Goal: Find contact information

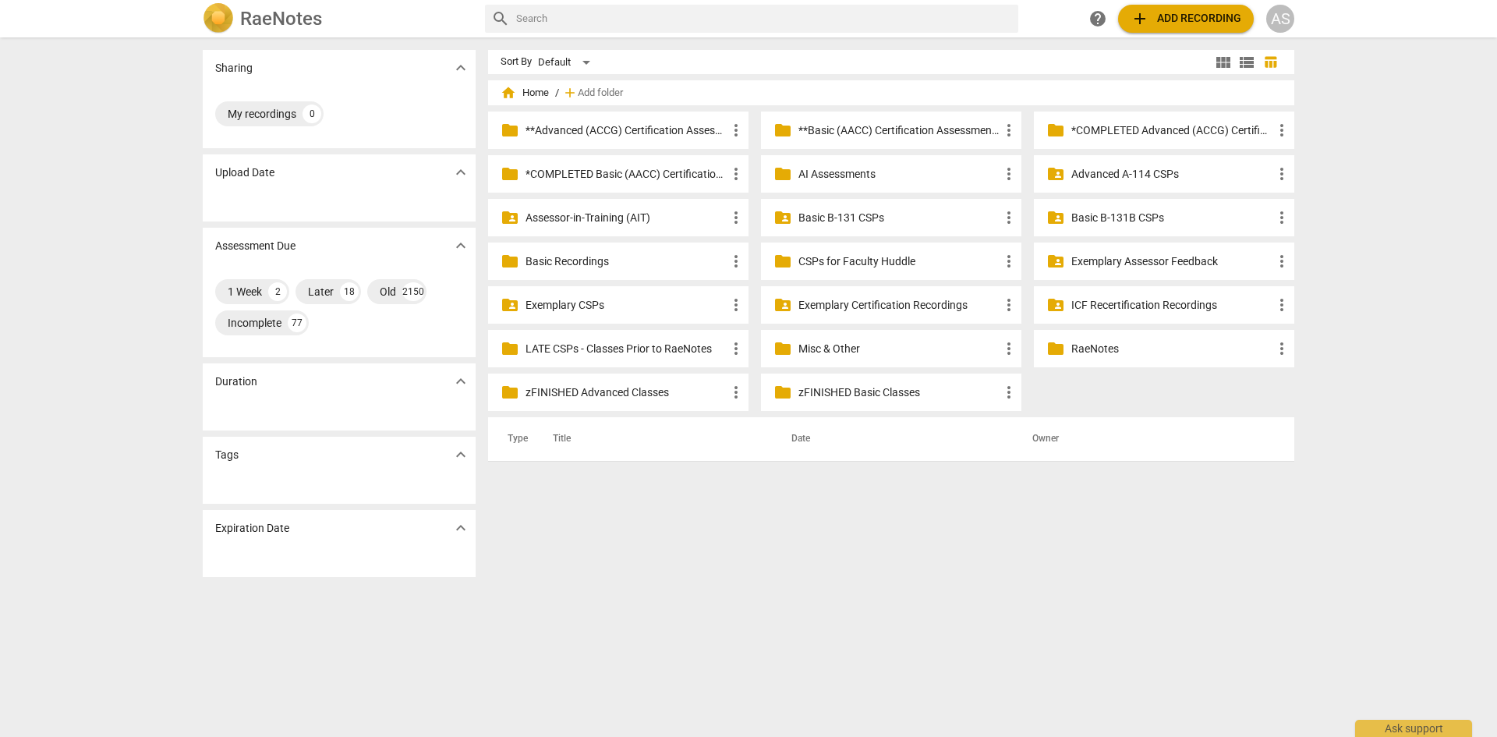
click at [626, 217] on p "Assessor-in-Training (AIT)" at bounding box center [626, 218] width 201 height 16
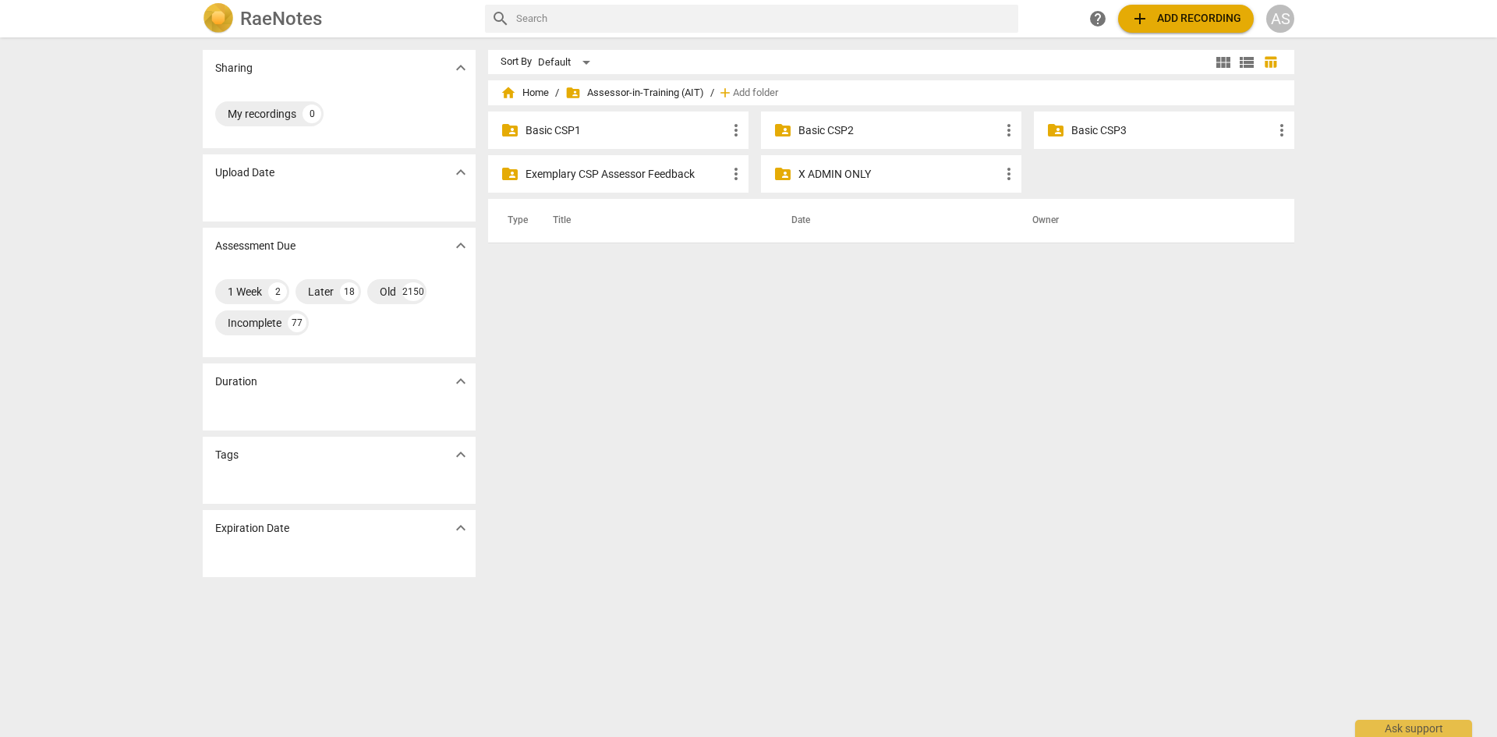
click at [615, 129] on p "Basic CSP1" at bounding box center [626, 130] width 201 height 16
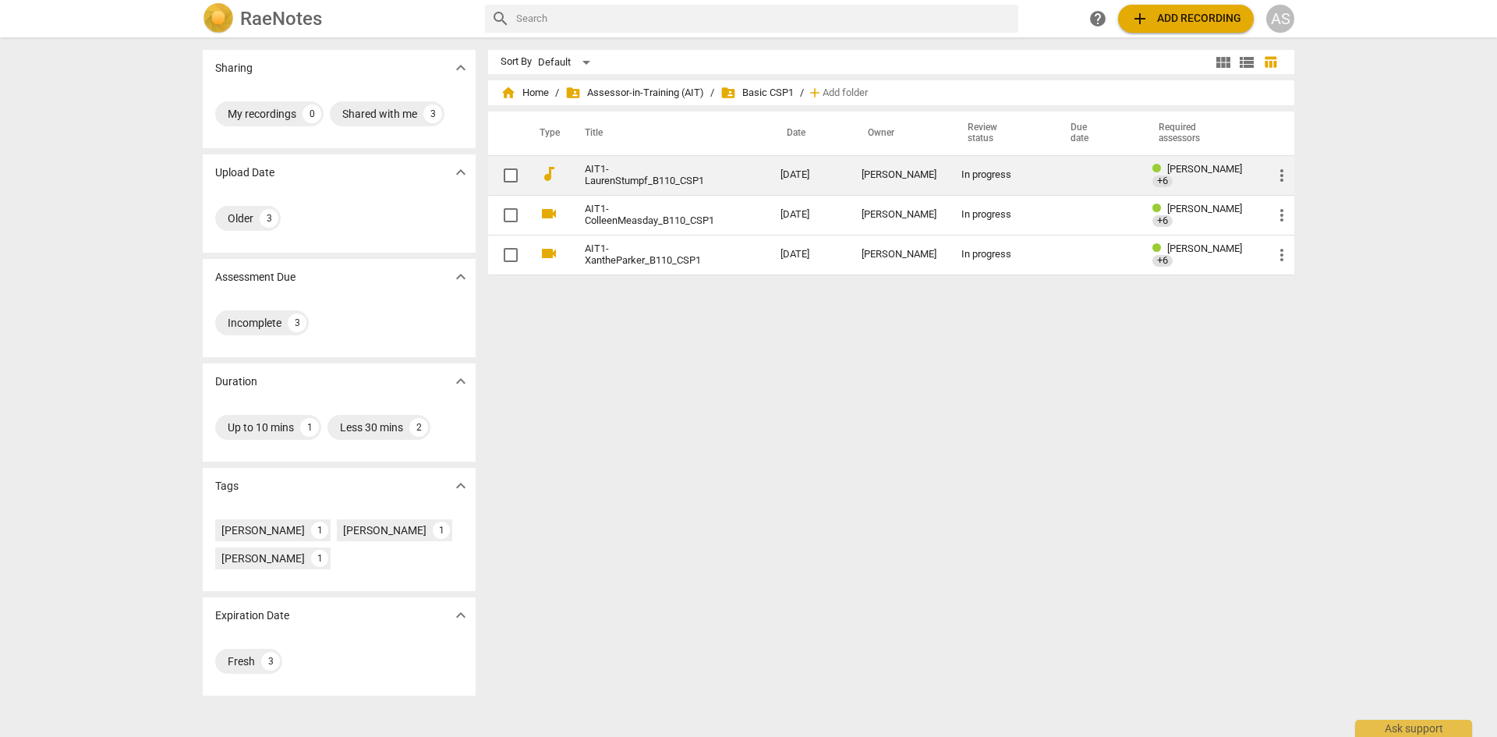
click at [664, 179] on link "AIT1-LaurenStumpf_B110_CSP1" at bounding box center [655, 175] width 140 height 23
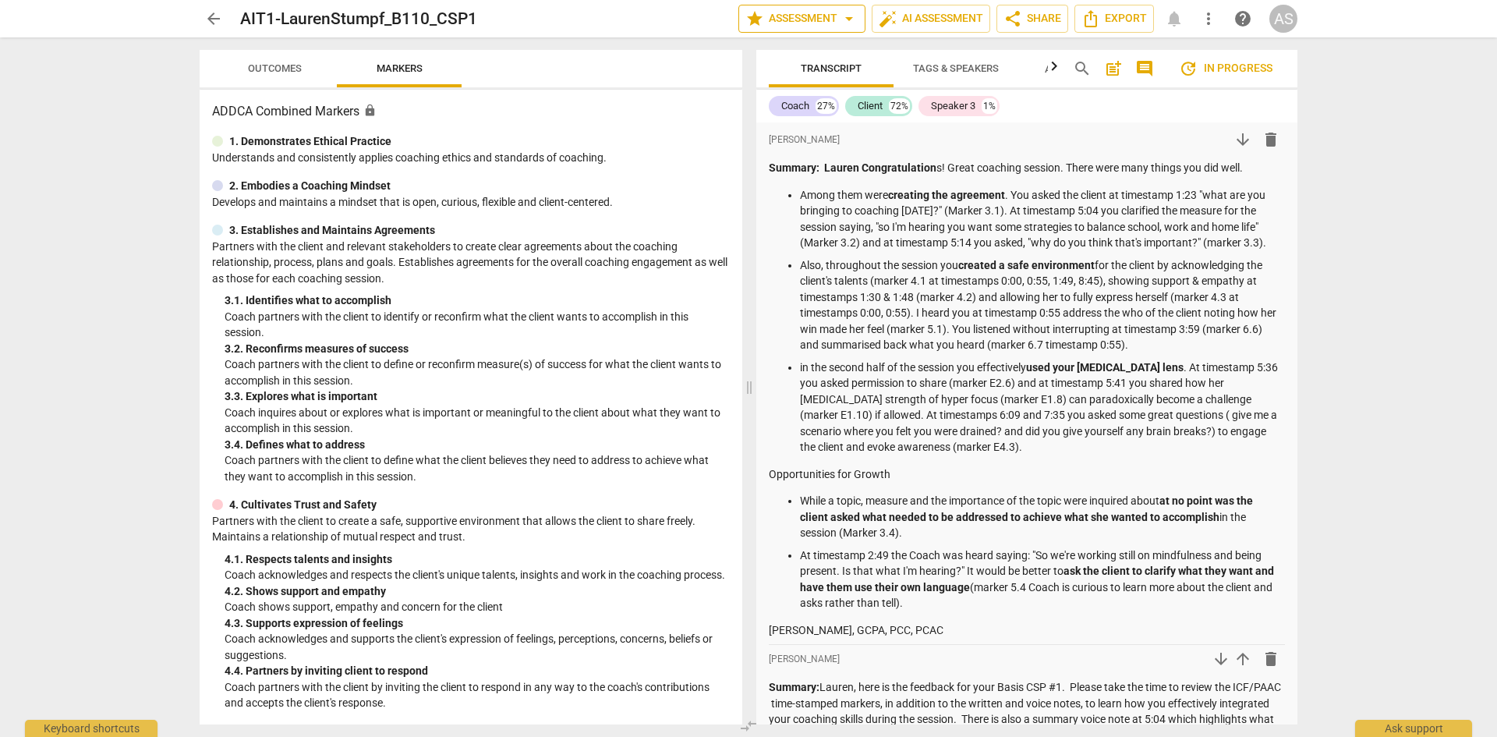
click at [809, 19] on span "star Assessment arrow_drop_down" at bounding box center [802, 18] width 113 height 19
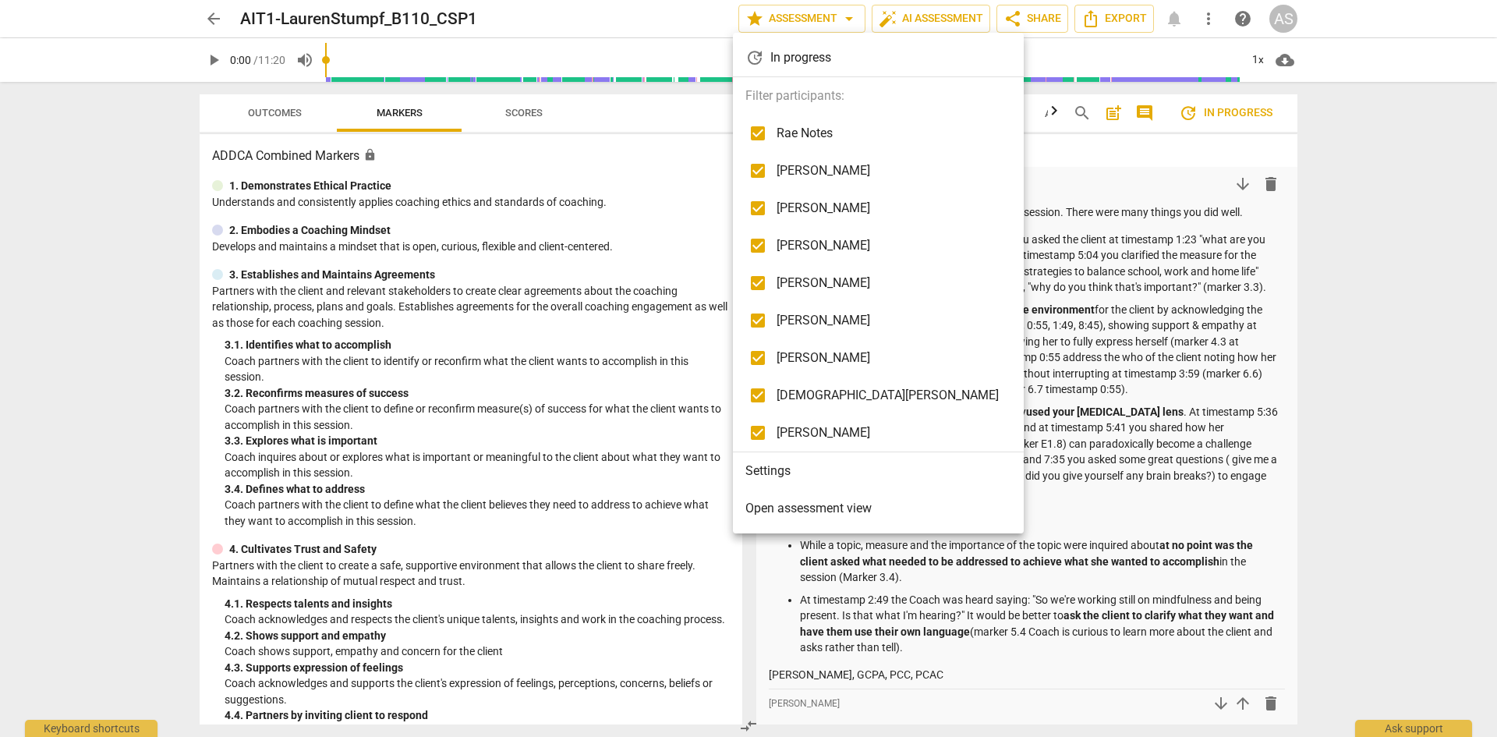
click at [209, 22] on div at bounding box center [748, 368] width 1497 height 737
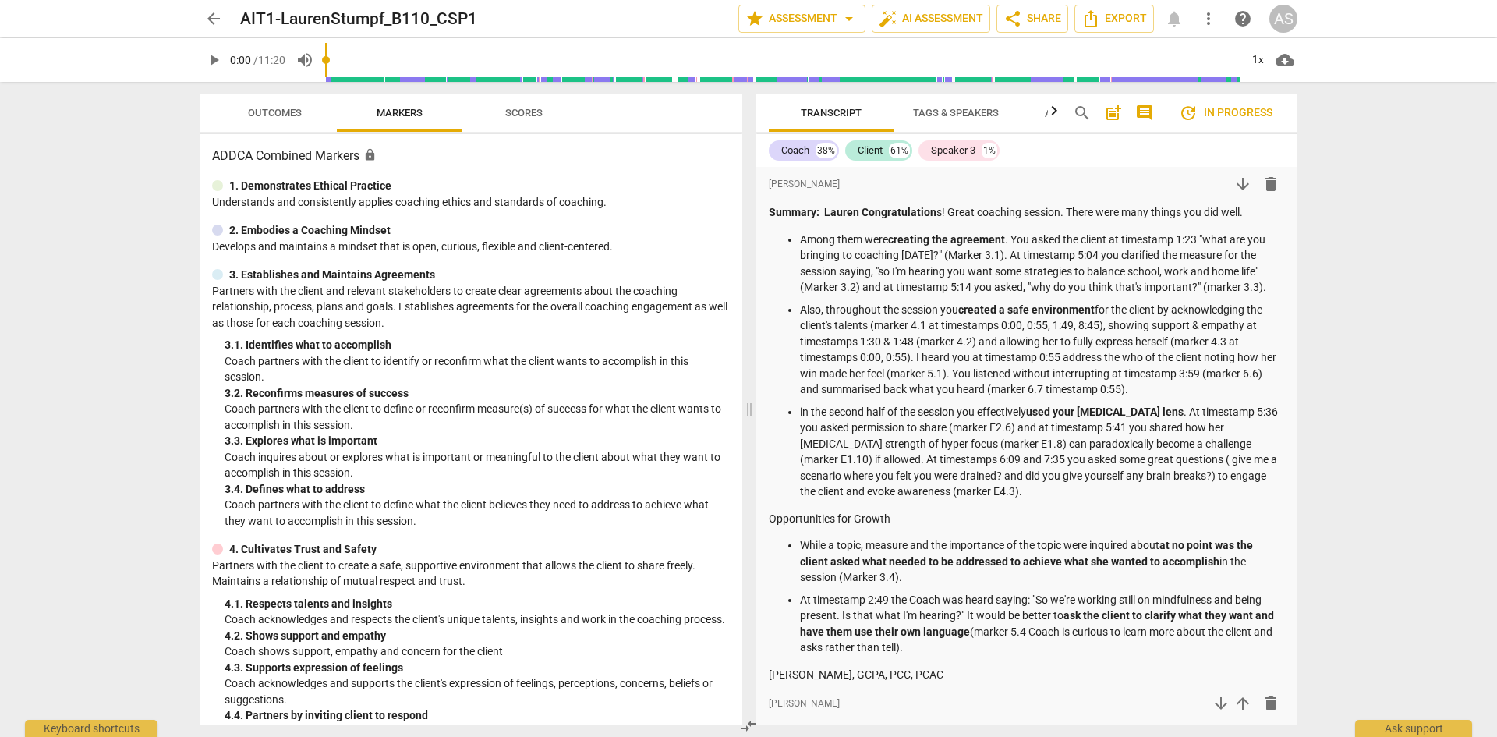
click at [211, 24] on div at bounding box center [748, 368] width 1497 height 737
click at [1291, 22] on div "AS" at bounding box center [1284, 19] width 28 height 28
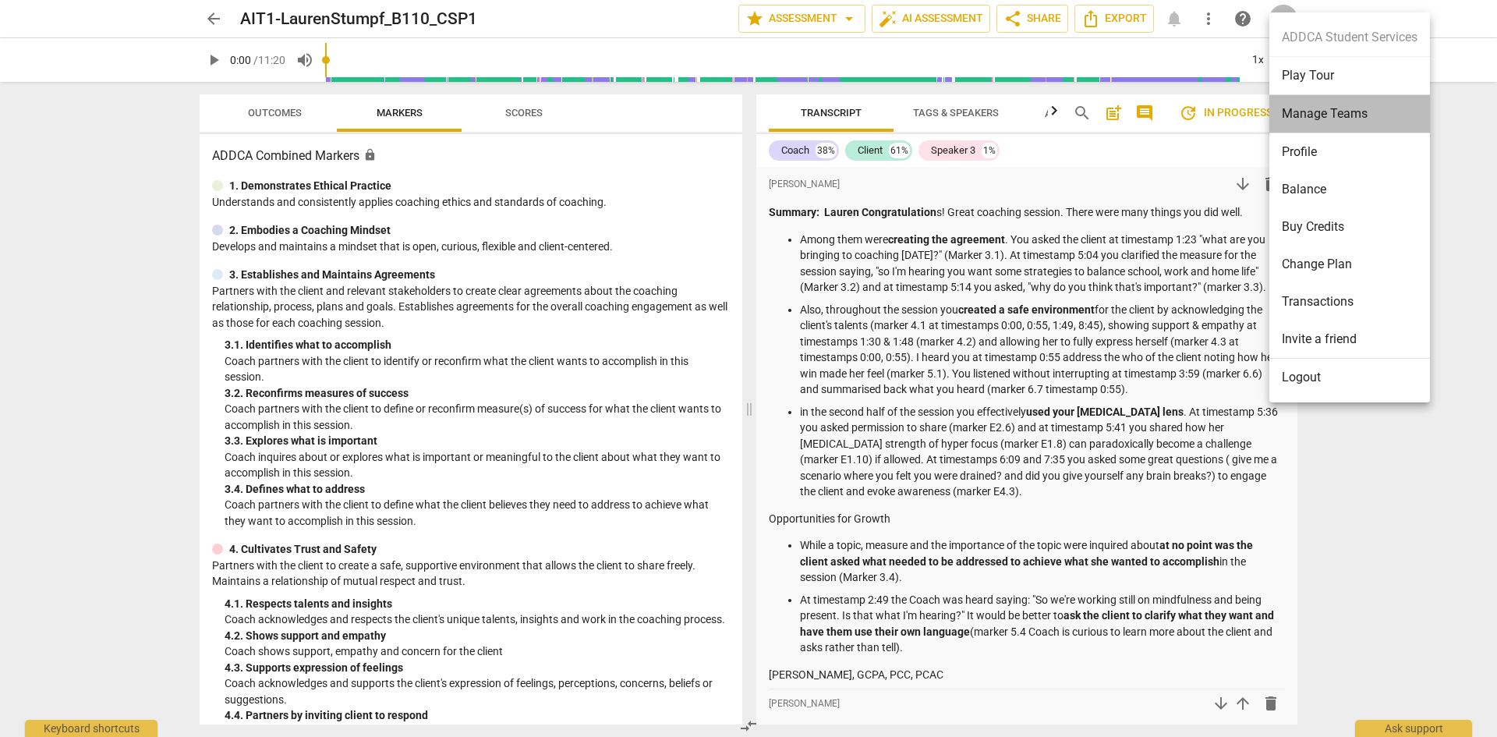
click at [1340, 116] on li "Manage Teams" at bounding box center [1350, 114] width 161 height 38
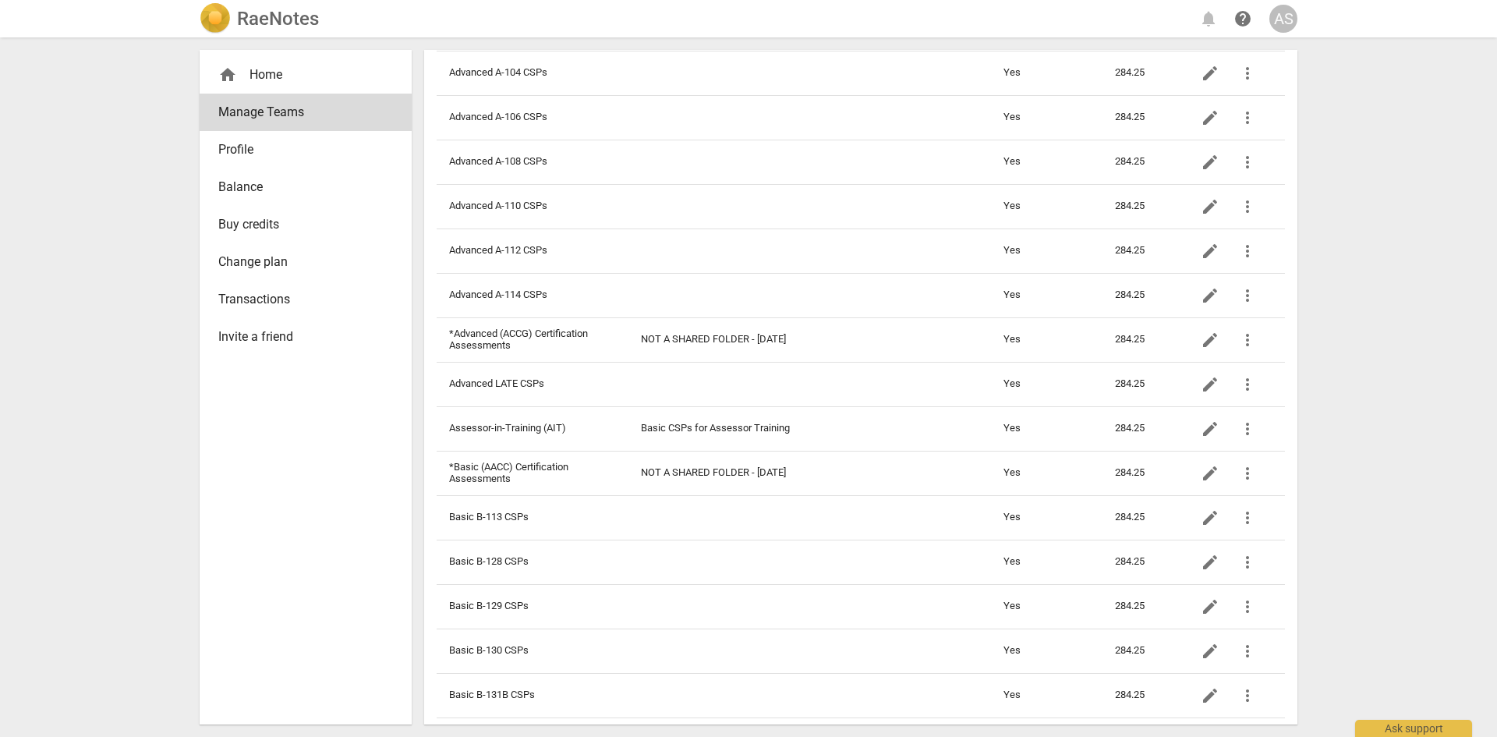
scroll to position [78, 0]
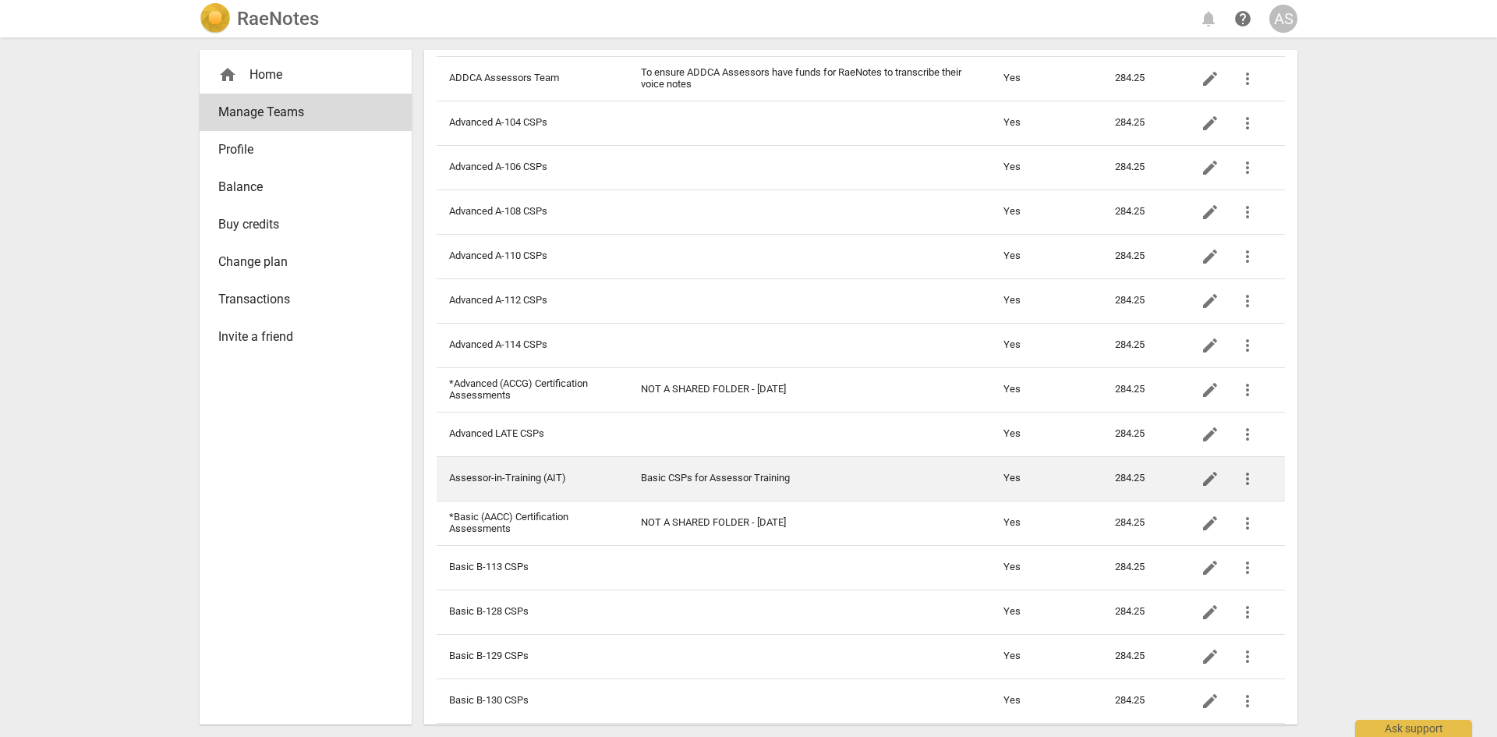
click at [592, 471] on td "Assessor-in-Training (AIT)" at bounding box center [533, 478] width 192 height 44
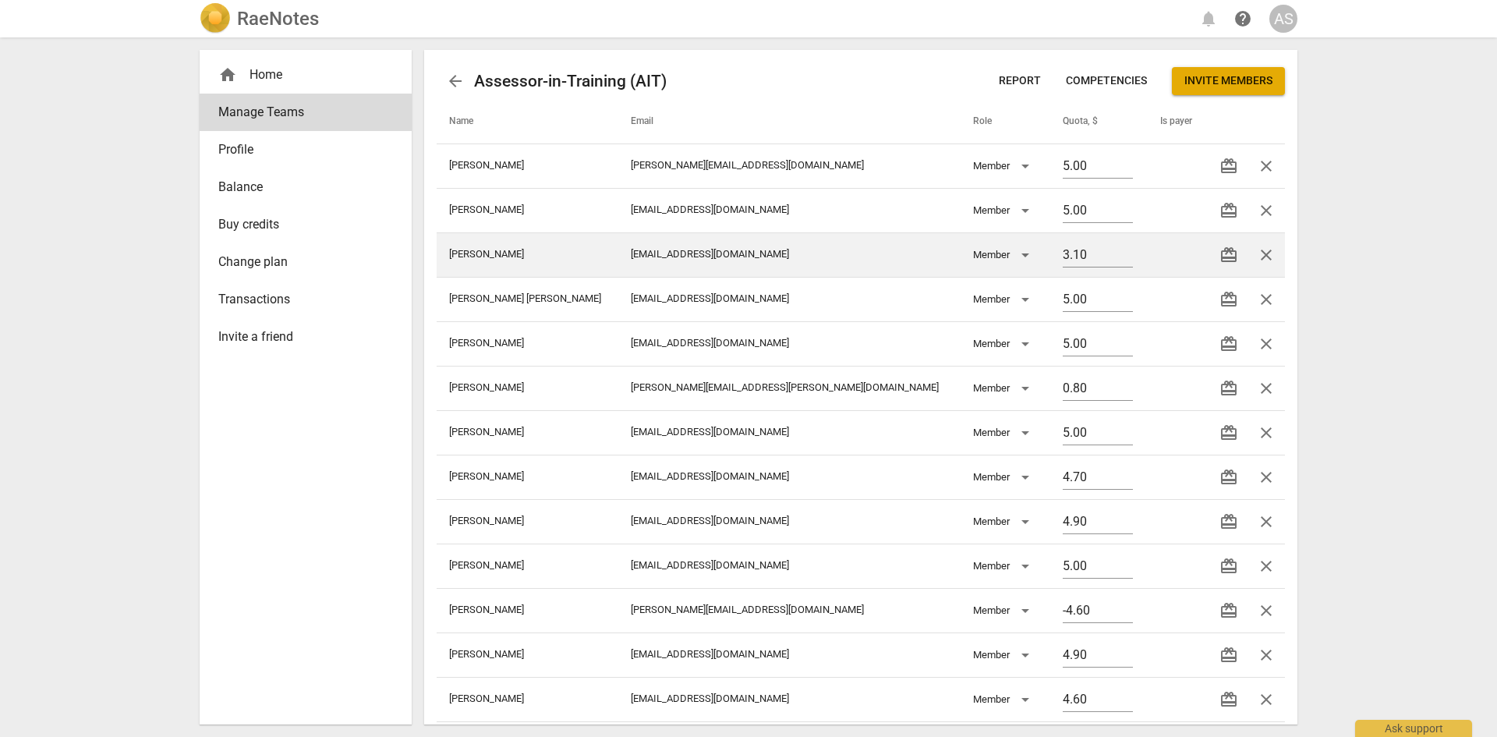
scroll to position [366, 0]
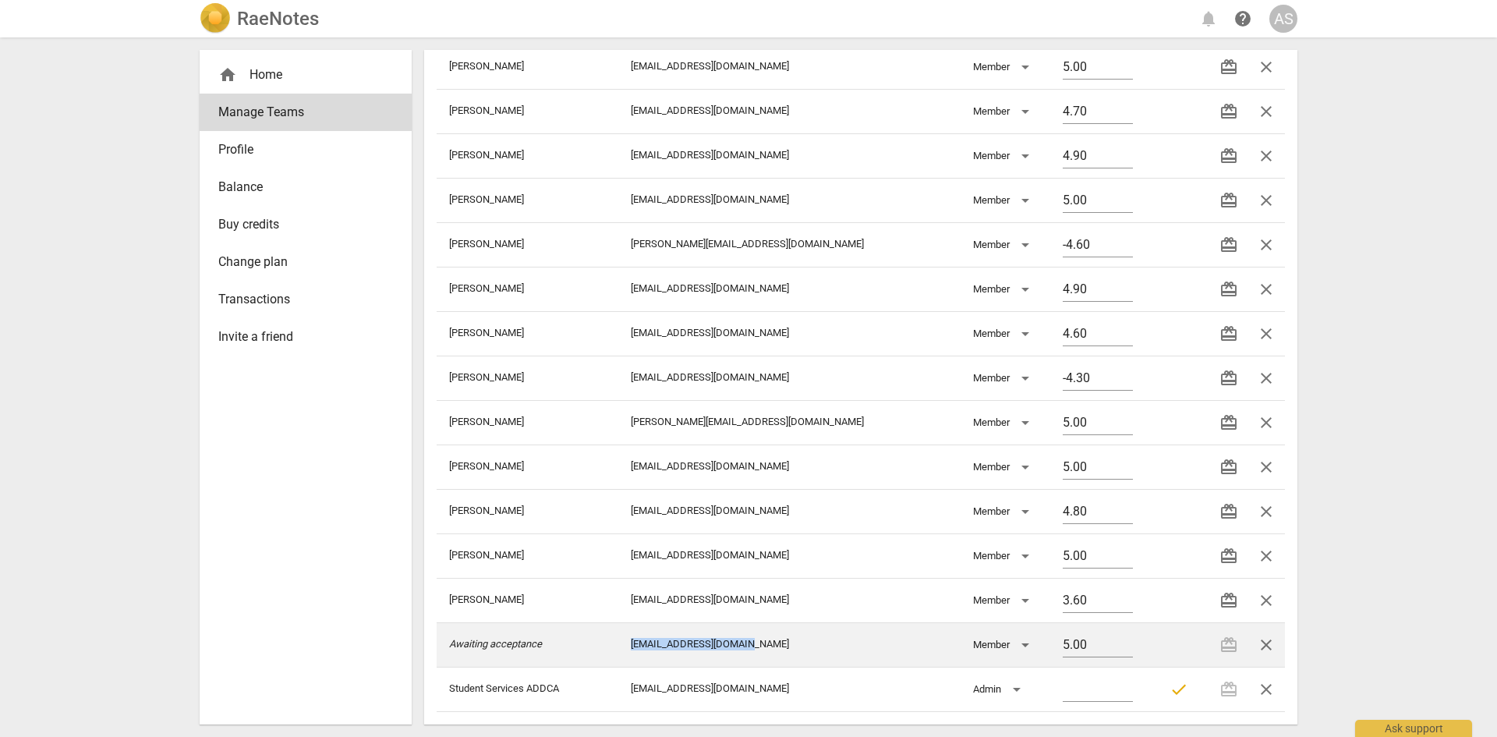
drag, startPoint x: 771, startPoint y: 643, endPoint x: 636, endPoint y: 647, distance: 134.2
click at [636, 647] on td "[EMAIL_ADDRESS][DOMAIN_NAME]" at bounding box center [789, 644] width 342 height 44
copy td "[EMAIL_ADDRESS][DOMAIN_NAME]"
